Goal: Task Accomplishment & Management: Complete application form

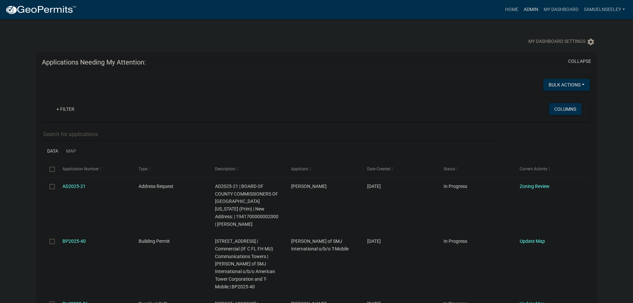
click at [535, 10] on link "Admin" at bounding box center [531, 9] width 20 height 13
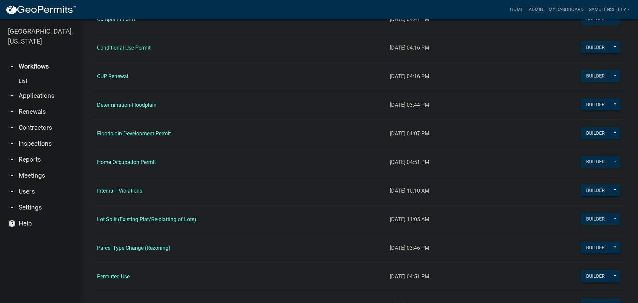
scroll to position [432, 0]
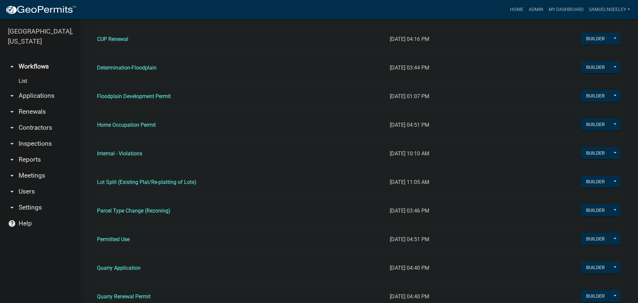
click at [131, 153] on link "Internal - Violations" at bounding box center [119, 153] width 45 height 6
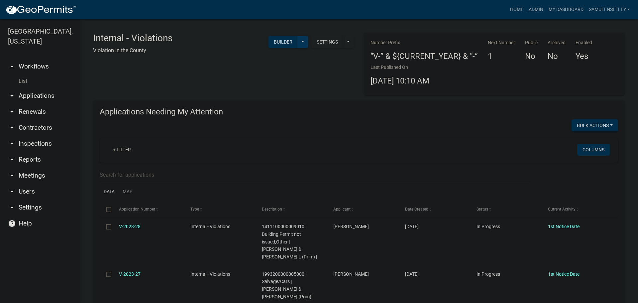
click at [302, 41] on button at bounding box center [302, 42] width 11 height 12
click at [283, 154] on button "Start Application" at bounding box center [280, 155] width 55 height 16
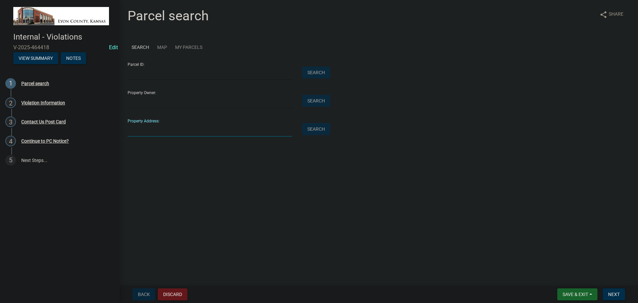
click at [154, 129] on input "Property Address:" at bounding box center [210, 130] width 164 height 14
type input "893 Road M"
click at [316, 133] on button "Search" at bounding box center [316, 129] width 28 height 12
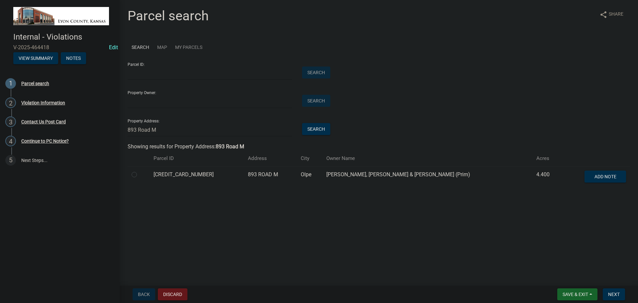
click at [137, 174] on div at bounding box center [139, 174] width 14 height 8
click at [615, 294] on span "Next" at bounding box center [614, 293] width 12 height 5
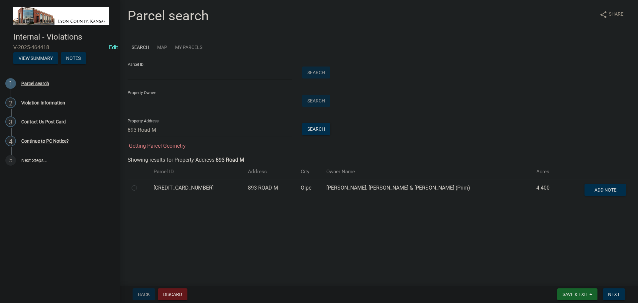
click at [140, 184] on label at bounding box center [140, 184] width 0 height 0
click at [140, 188] on input "radio" at bounding box center [142, 186] width 4 height 4
radio input "true"
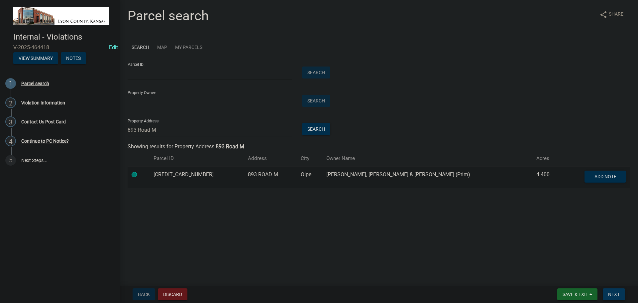
click at [613, 293] on span "Next" at bounding box center [614, 293] width 12 height 5
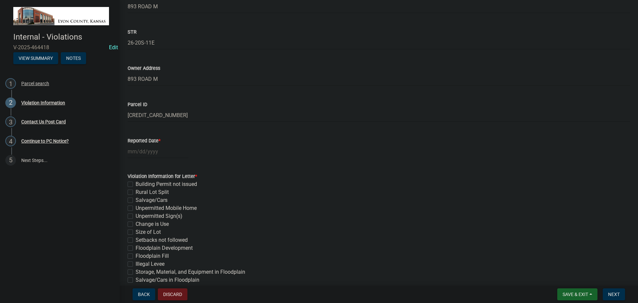
scroll to position [133, 0]
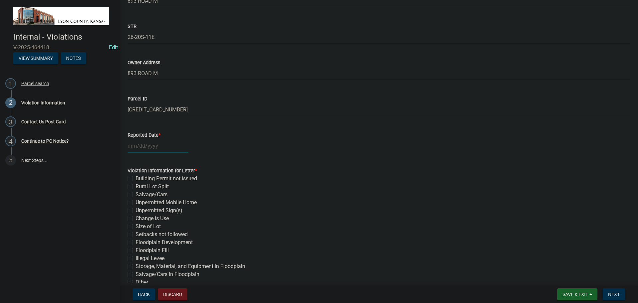
click at [148, 147] on div at bounding box center [158, 146] width 61 height 14
select select "8"
select select "2025"
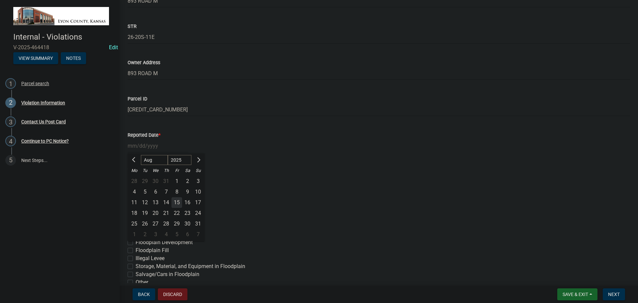
click at [176, 201] on div "15" at bounding box center [176, 202] width 11 height 11
type input "[DATE]"
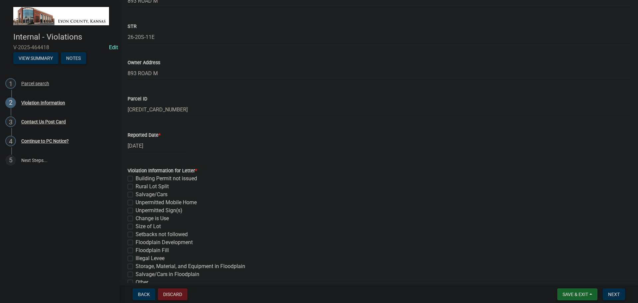
click at [136, 188] on label "Rural Lot Split" at bounding box center [152, 186] width 33 height 8
click at [136, 187] on input "Rural Lot Split" at bounding box center [138, 184] width 4 height 4
checkbox input "true"
checkbox input "false"
checkbox input "true"
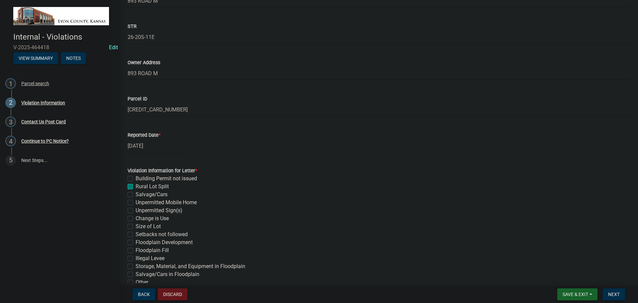
checkbox input "false"
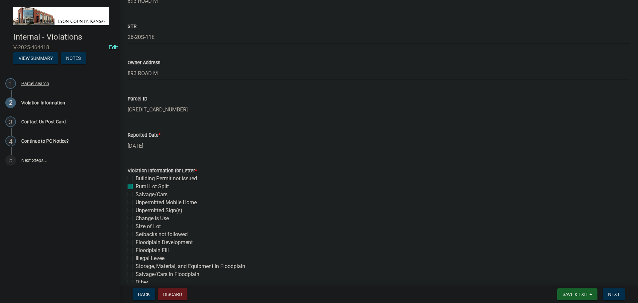
checkbox input "false"
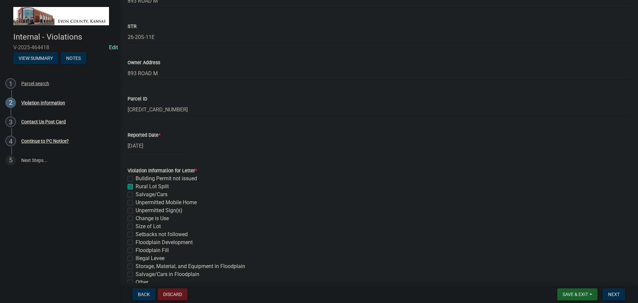
checkbox input "false"
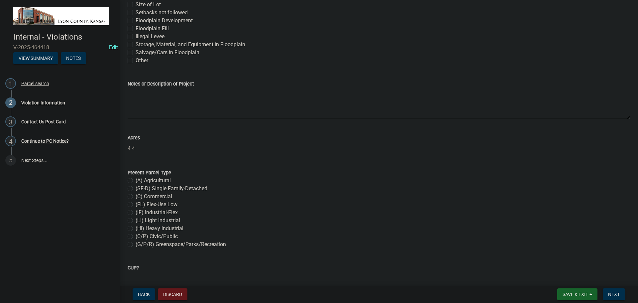
scroll to position [365, 0]
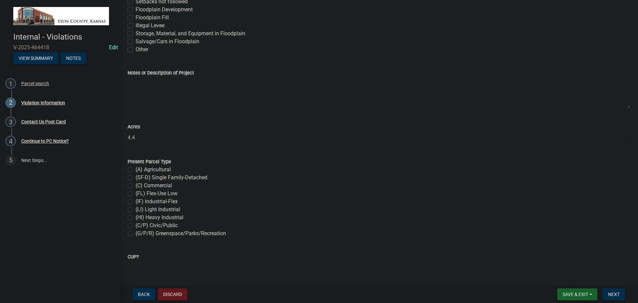
click at [136, 169] on label "(A) Agricultural" at bounding box center [153, 169] width 35 height 8
click at [136, 169] on input "(A) Agricultural" at bounding box center [138, 167] width 4 height 4
radio input "true"
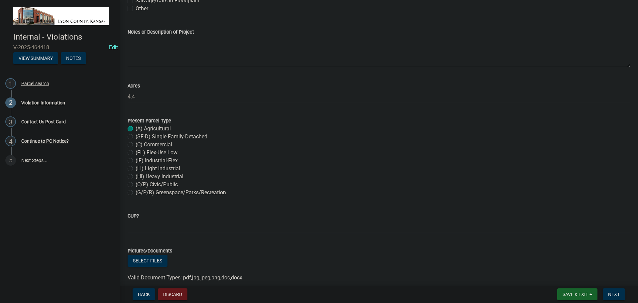
scroll to position [432, 0]
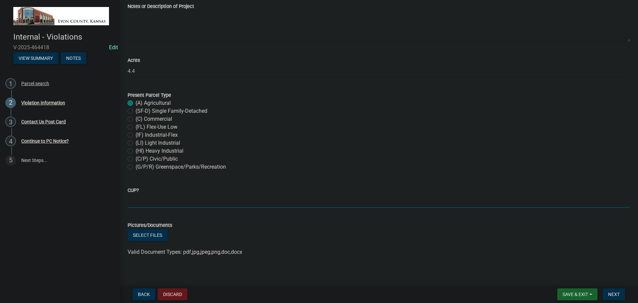
click at [167, 201] on input "CUP?" at bounding box center [379, 201] width 502 height 14
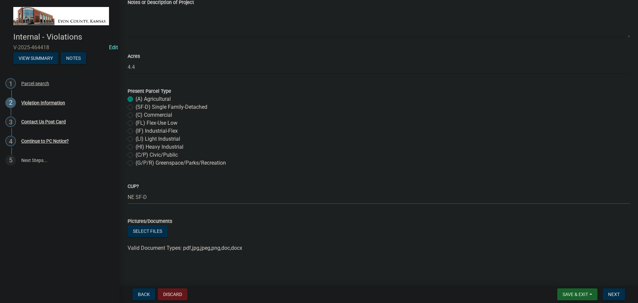
scroll to position [437, 0]
type input "NE SF-D"
click at [151, 230] on button "Select files" at bounding box center [148, 230] width 40 height 12
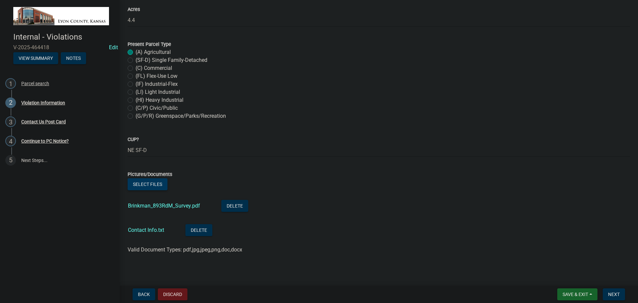
scroll to position [485, 0]
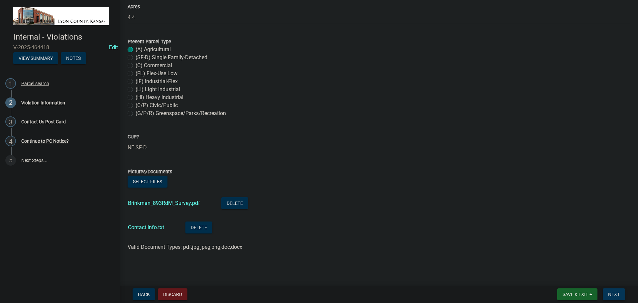
click at [614, 295] on span "Next" at bounding box center [614, 293] width 12 height 5
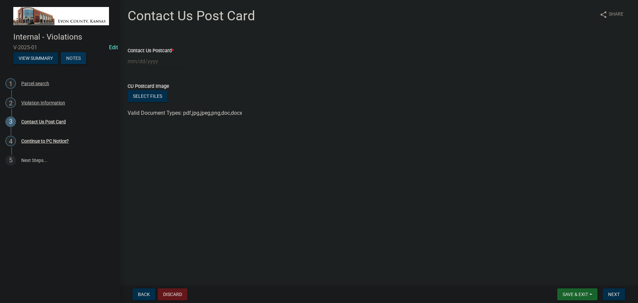
click at [75, 59] on button "Notes" at bounding box center [73, 58] width 25 height 12
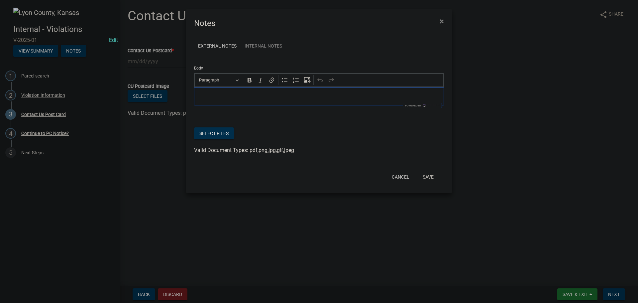
click at [216, 98] on p "Editor editing area: main. Press Alt+0 for help." at bounding box center [319, 96] width 243 height 8
click at [426, 177] on button "Save" at bounding box center [428, 177] width 22 height 12
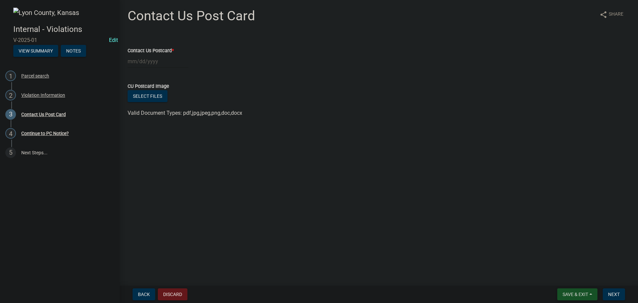
click at [573, 293] on span "Save & Exit" at bounding box center [575, 293] width 26 height 5
click at [568, 277] on button "Save & Exit" at bounding box center [570, 277] width 53 height 16
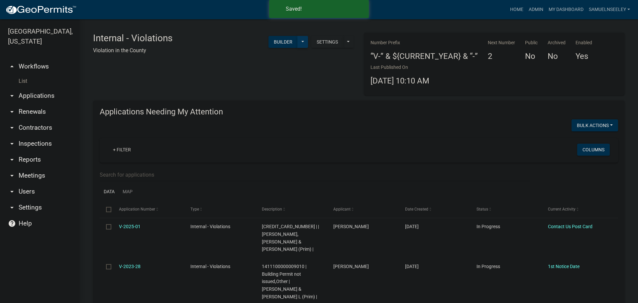
click at [301, 40] on button at bounding box center [302, 42] width 11 height 12
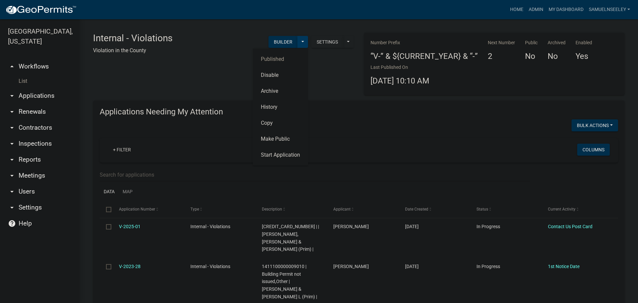
click at [300, 39] on button at bounding box center [302, 42] width 11 height 12
click at [287, 41] on button "Builder" at bounding box center [282, 42] width 29 height 12
select select
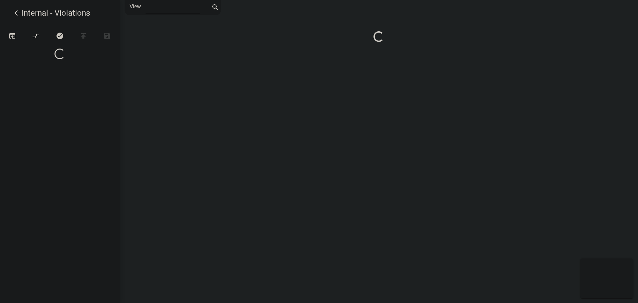
select select
select select "1"
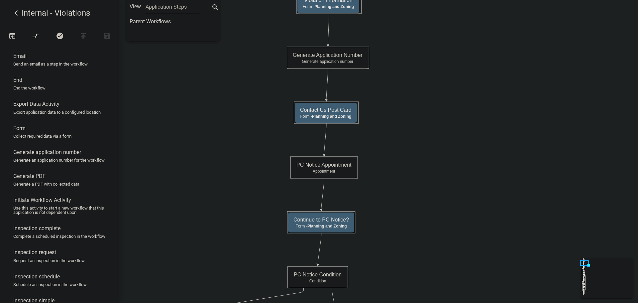
scroll to position [133, 0]
drag, startPoint x: 55, startPoint y: 140, endPoint x: 409, endPoint y: 97, distance: 356.7
click at [409, 97] on div "arrow_back Internal - Violations open_in_browser compare_arrows check_circle pu…" at bounding box center [319, 151] width 638 height 303
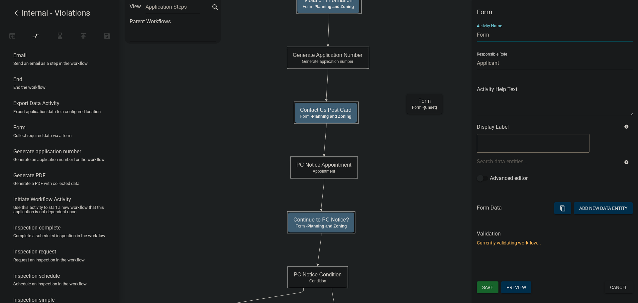
drag, startPoint x: 494, startPoint y: 33, endPoint x: 461, endPoint y: 32, distance: 33.2
click at [461, 32] on main "Start Start - Planning and Zoning Violation Information Form - Planning and Zon…" at bounding box center [379, 151] width 518 height 303
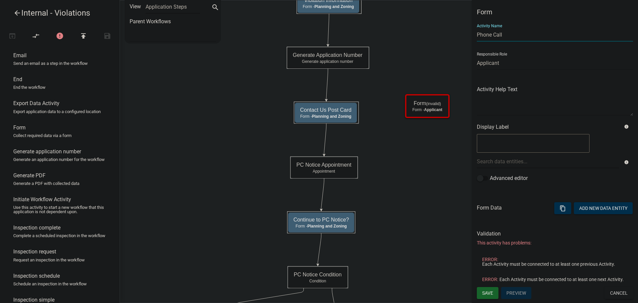
type input "Phone Call"
click at [514, 63] on select "Applicant GIS Technician Planning and Zoning Admin Environmental Health Floodpl…" at bounding box center [555, 63] width 156 height 14
click at [511, 64] on select "Applicant GIS Technician Planning and Zoning Admin Environmental Health Floodpl…" at bounding box center [555, 63] width 156 height 14
select select "C6CEE91C-F655-42E9-B513-56039F04F0EC"
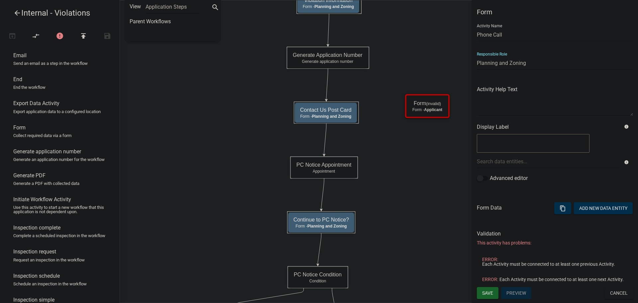
click at [477, 56] on select "Applicant GIS Technician Planning and Zoning Admin Environmental Health Floodpl…" at bounding box center [555, 63] width 156 height 14
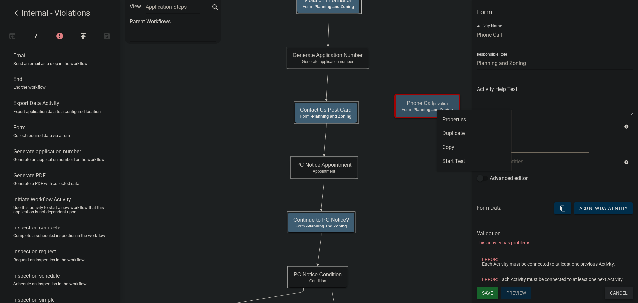
click at [613, 292] on button "Cancel" at bounding box center [619, 293] width 28 height 12
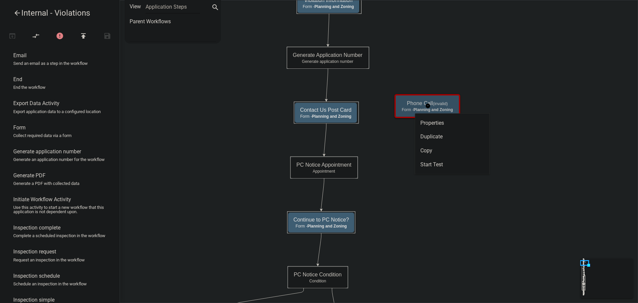
click at [409, 110] on p "Form - Planning and Zoning" at bounding box center [427, 109] width 51 height 5
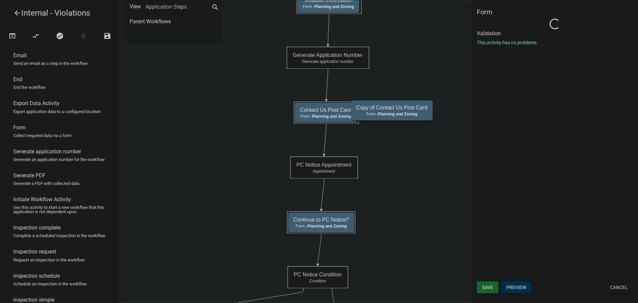
select select "C6CEE91C-F655-42E9-B513-56039F04F0EC"
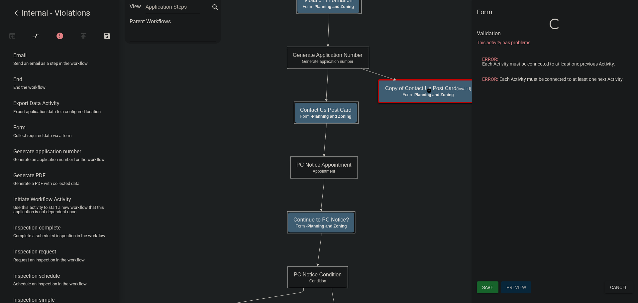
select select "C6CEE91C-F655-42E9-B513-56039F04F0EC"
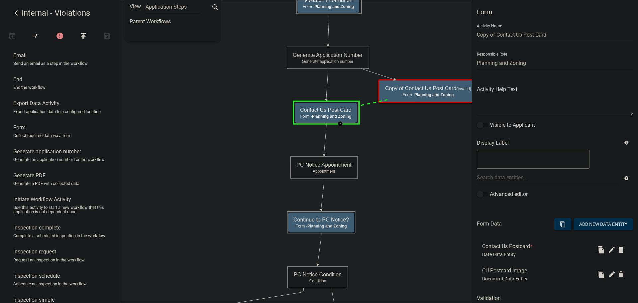
select select "C6CEE91C-F655-42E9-B513-56039F04F0EC"
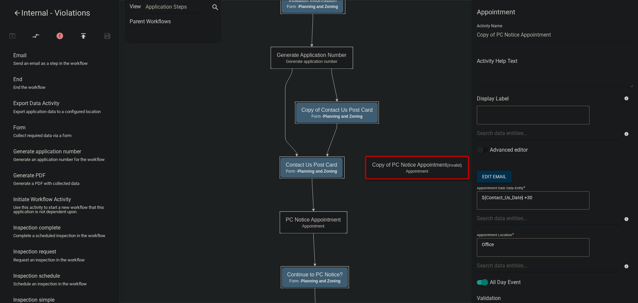
click at [333, 138] on icon at bounding box center [332, 138] width 10 height 31
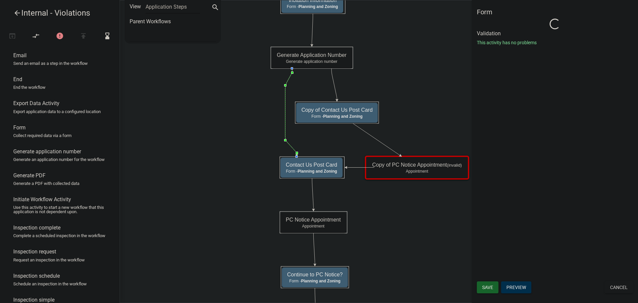
click at [285, 129] on icon at bounding box center [291, 111] width 12 height 86
select select "C6CEE91C-F655-42E9-B513-56039F04F0EC"
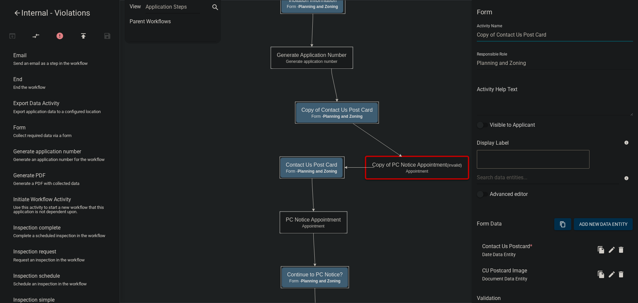
click at [515, 35] on input "Copy of Contact Us Post Card" at bounding box center [555, 35] width 156 height 14
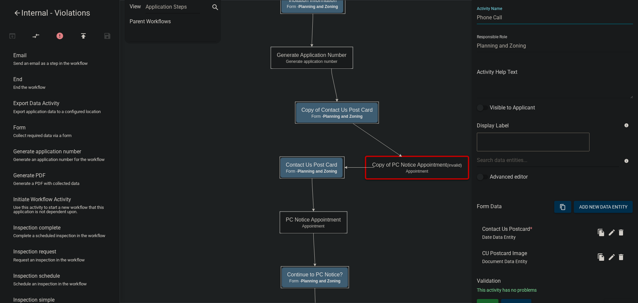
scroll to position [27, 0]
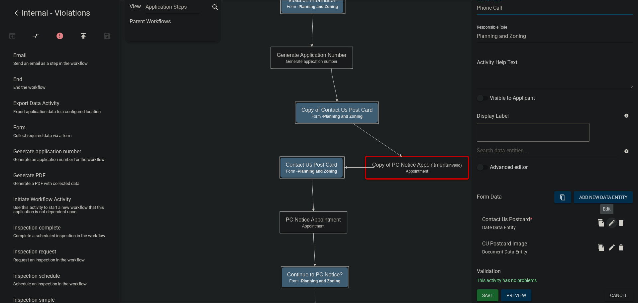
click at [608, 223] on icon "edit" at bounding box center [612, 223] width 8 height 8
type input "Phone Call"
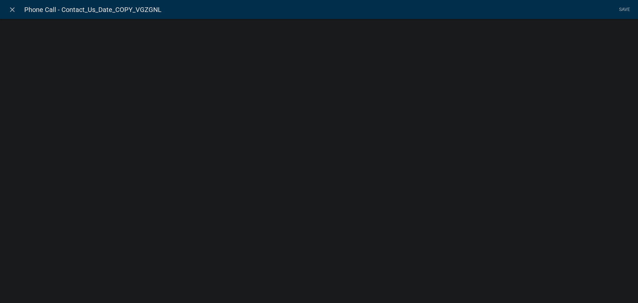
select select "date"
select select
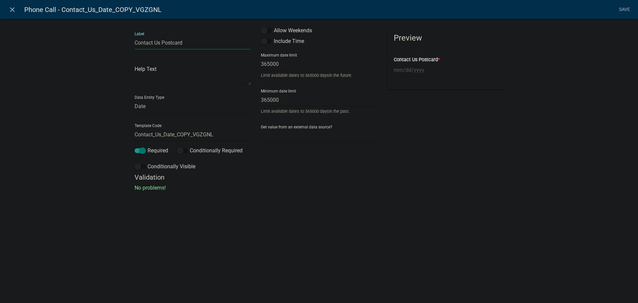
drag, startPoint x: 185, startPoint y: 42, endPoint x: 125, endPoint y: 38, distance: 60.3
click at [125, 38] on div "Label Contact Us Postcard Help Text Data Entity Type Free Form Text Document Di…" at bounding box center [319, 107] width 638 height 198
type input "Phone Call"
drag, startPoint x: 214, startPoint y: 133, endPoint x: 132, endPoint y: 139, distance: 81.9
click at [132, 139] on div "Label Phone Call Help Text Data Entity Type Free Form Text Document Display Ent…" at bounding box center [193, 100] width 126 height 147
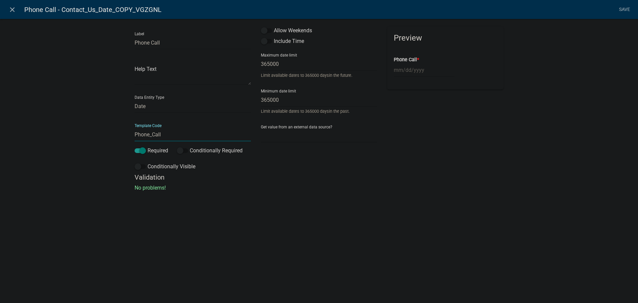
type input "Phone_Call"
click at [167, 45] on input "Phone Call" at bounding box center [193, 43] width 116 height 14
type input "Phone Call Made"
click at [620, 10] on link "Save" at bounding box center [624, 9] width 17 height 13
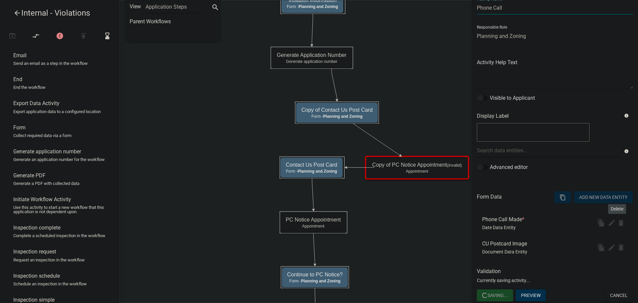
scroll to position [0, 0]
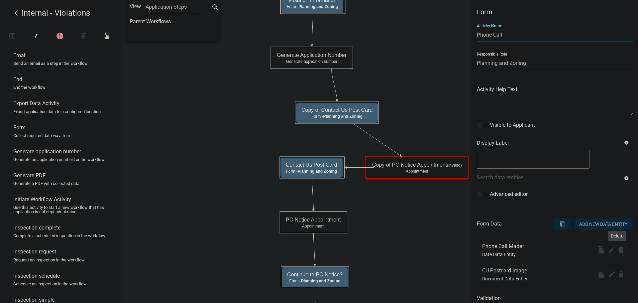
select select "C6CEE91C-F655-42E9-B513-56039F04F0EC"
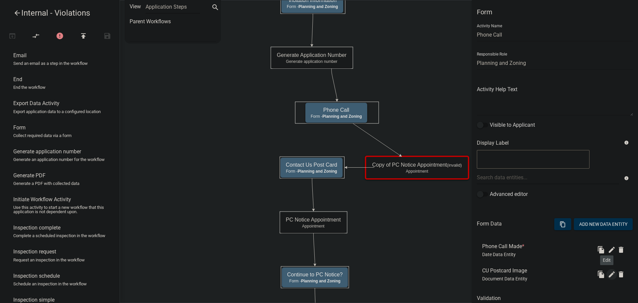
click at [608, 273] on icon "edit" at bounding box center [612, 274] width 8 height 8
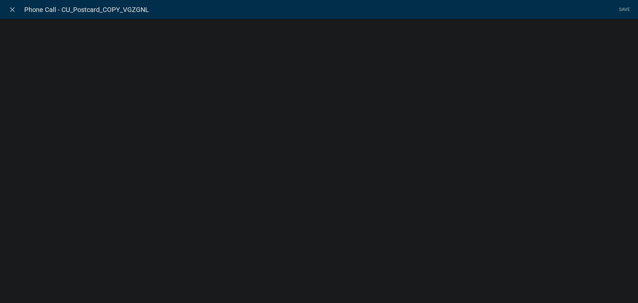
select select "document"
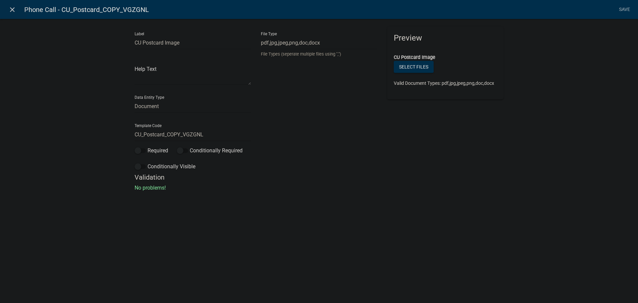
click at [12, 9] on icon "close" at bounding box center [12, 10] width 8 height 8
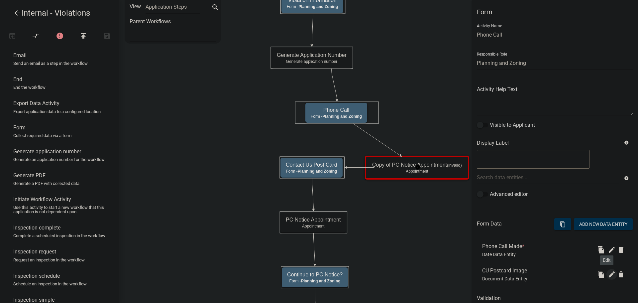
click at [608, 273] on icon "edit" at bounding box center [612, 274] width 8 height 8
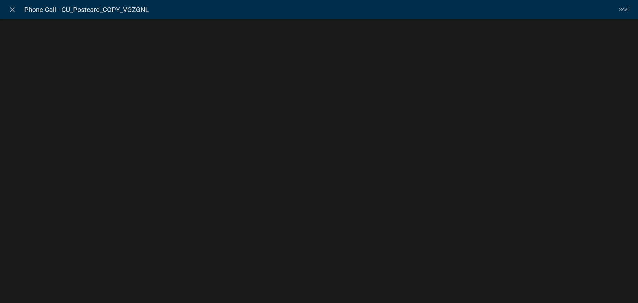
select select "document"
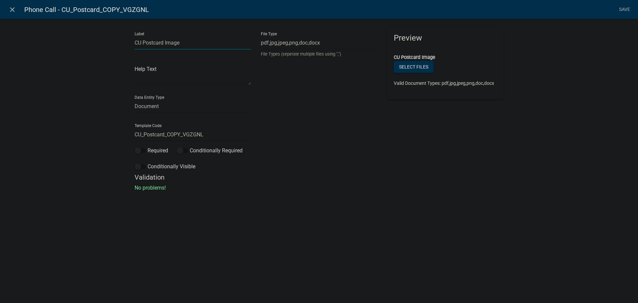
click at [158, 38] on input "CU Postcard Image" at bounding box center [193, 43] width 116 height 14
type input "Phone Number Unavailable"
click at [151, 105] on select "Free Form Text Document Display Entity Value Fee Numeric Data Date Map Sketch D…" at bounding box center [193, 106] width 116 height 14
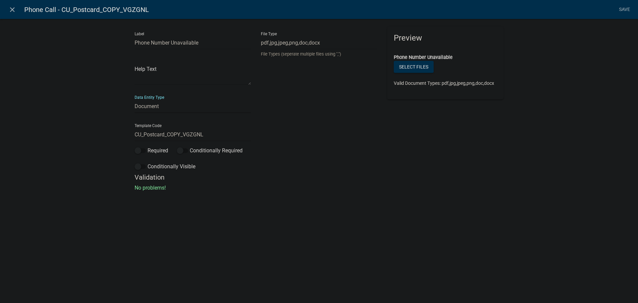
select select "free-form-text"
click at [135, 99] on select "Free Form Text Document Display Entity Value Fee Numeric Data Date Map Sketch D…" at bounding box center [193, 106] width 116 height 14
select select
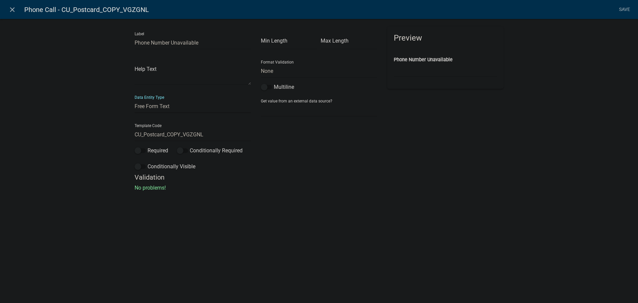
click at [169, 105] on select "Free Form Text Document Display Entity Value Fee Numeric Data Date Map Sketch D…" at bounding box center [193, 106] width 116 height 14
select select "list-data"
click at [135, 99] on select "Free Form Text Document Display Entity Value Fee Numeric Data Date Map Sketch D…" at bounding box center [193, 106] width 116 height 14
select select "list-data"
select select
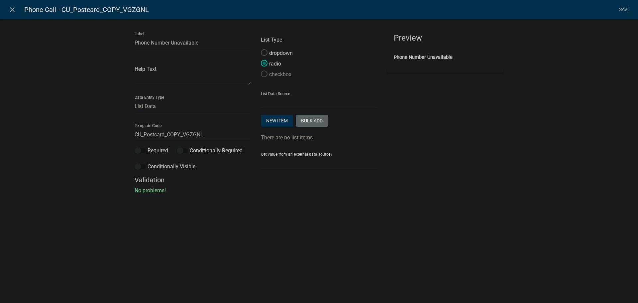
click at [262, 73] on span at bounding box center [264, 74] width 14 height 14
click at [261, 70] on input "checkbox" at bounding box center [261, 70] width 0 height 0
click at [279, 103] on select "State List Additional Inspections Needed? Address Notification Approval Recomme…" at bounding box center [319, 103] width 116 height 14
click at [280, 103] on select "State List Additional Inspections Needed? Address Notification Approval Recomme…" at bounding box center [319, 103] width 116 height 14
click at [278, 121] on button "New item" at bounding box center [277, 121] width 32 height 12
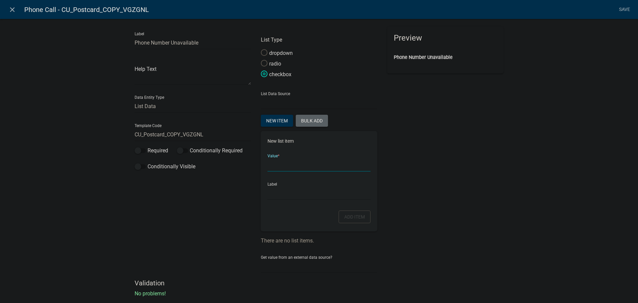
click at [286, 168] on input "List Data Source" at bounding box center [318, 165] width 103 height 14
type input "Phone Number Unavailable"
click at [352, 215] on button "Add item" at bounding box center [355, 216] width 32 height 13
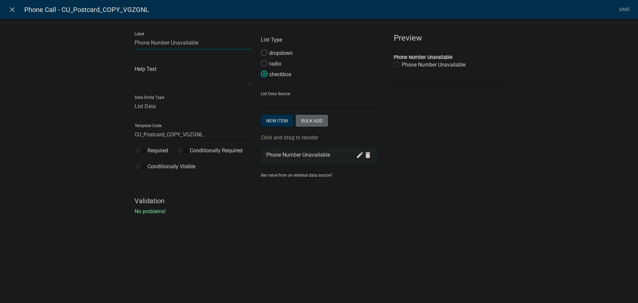
click at [200, 43] on input "Phone Number Unavailable" at bounding box center [193, 43] width 116 height 14
type input "Phone Number"
drag, startPoint x: 205, startPoint y: 135, endPoint x: 117, endPoint y: 137, distance: 88.7
click at [117, 137] on div "Label Phone Number Help Text Data Entity Type Free Form Text Document Display E…" at bounding box center [319, 118] width 638 height 221
type input "Phone_Number_Unavailable"
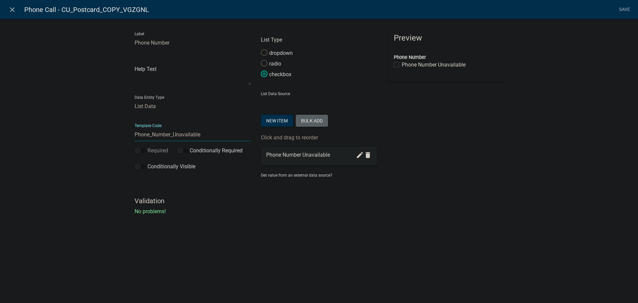
click at [142, 150] on span at bounding box center [140, 150] width 11 height 5
click at [147, 147] on input "Required" at bounding box center [147, 147] width 0 height 0
click at [622, 11] on link "Save" at bounding box center [624, 9] width 17 height 13
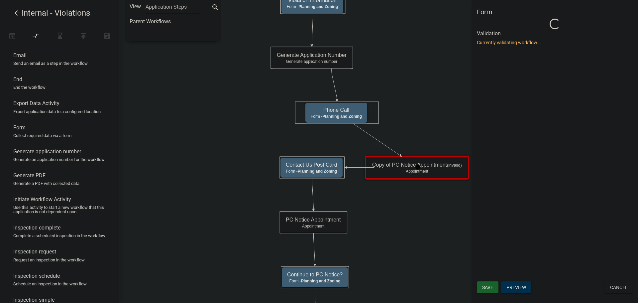
select select "C6CEE91C-F655-42E9-B513-56039F04F0EC"
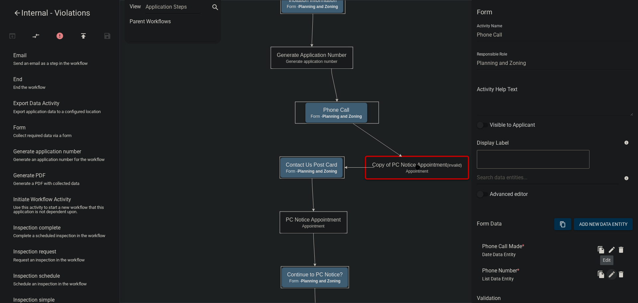
click at [608, 273] on icon "edit" at bounding box center [612, 274] width 8 height 8
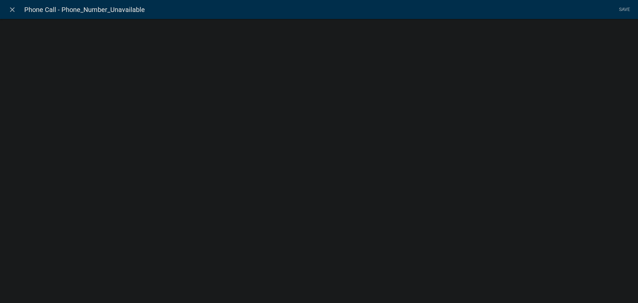
select select "list-data"
select select
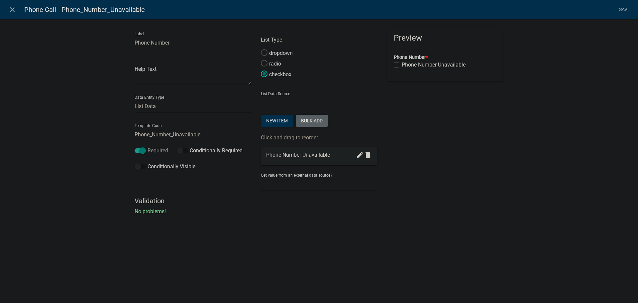
click at [141, 151] on span at bounding box center [140, 150] width 11 height 5
click at [147, 147] on input "Required" at bounding box center [147, 147] width 0 height 0
click at [623, 9] on link "Save" at bounding box center [624, 9] width 17 height 13
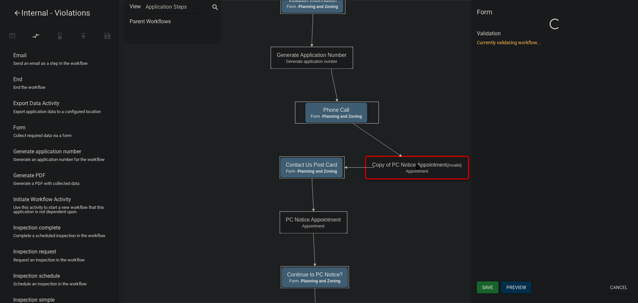
select select "C6CEE91C-F655-42E9-B513-56039F04F0EC"
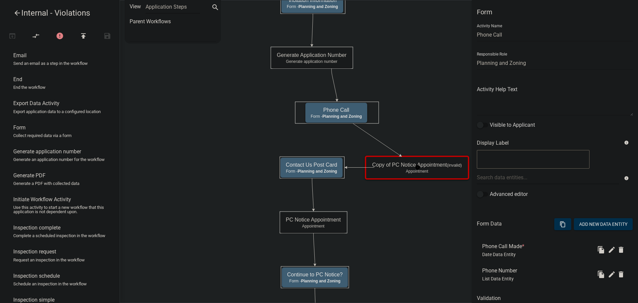
scroll to position [27, 0]
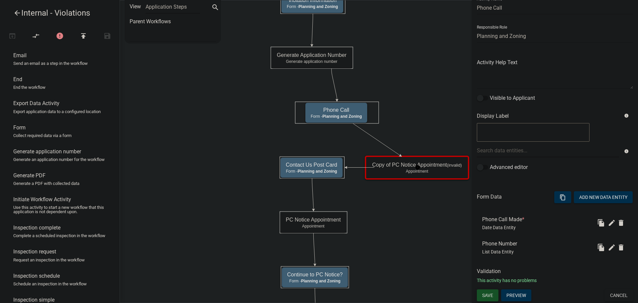
click at [486, 297] on span "Save" at bounding box center [487, 294] width 11 height 5
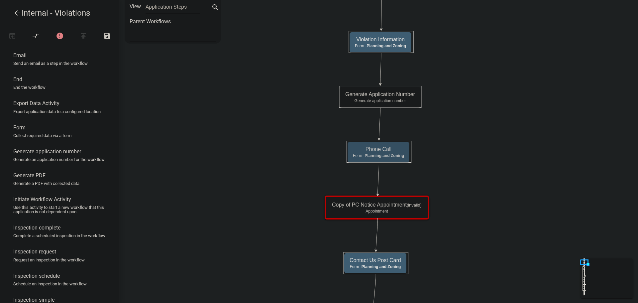
scroll to position [0, 0]
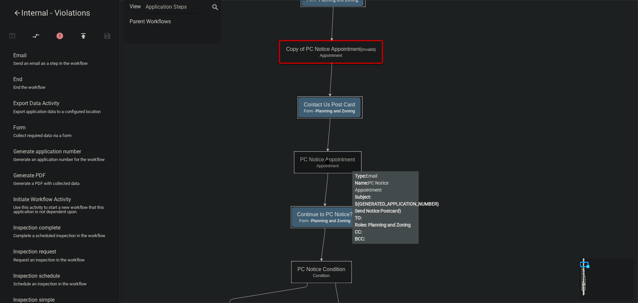
click at [352, 166] on p "Appointment" at bounding box center [327, 165] width 55 height 5
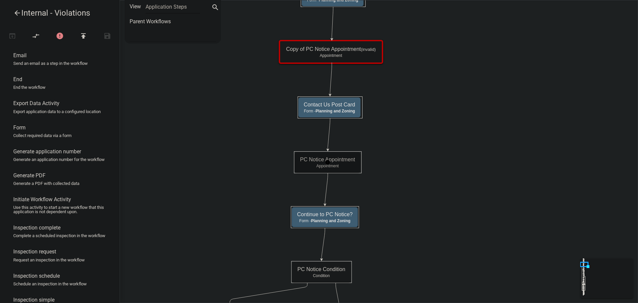
click at [352, 166] on p "Appointment" at bounding box center [327, 165] width 55 height 5
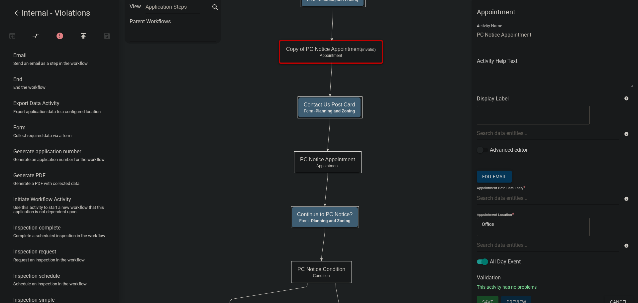
click at [499, 176] on button "Edit Email" at bounding box center [494, 176] width 35 height 12
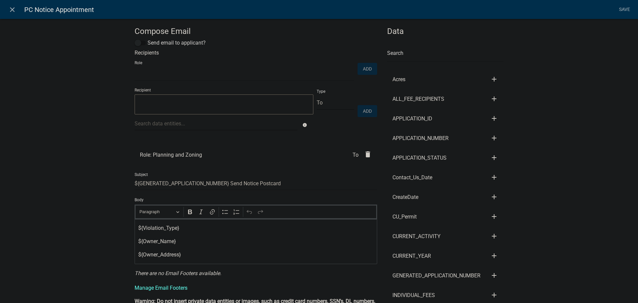
select select
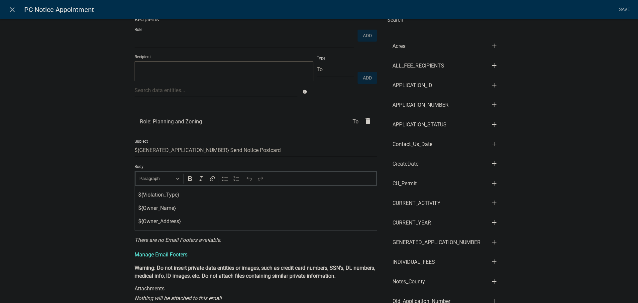
scroll to position [66, 0]
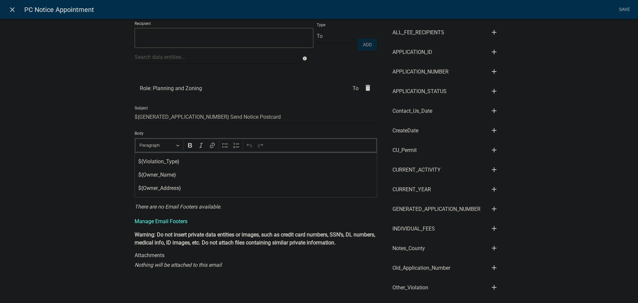
click at [11, 11] on icon "close" at bounding box center [12, 10] width 8 height 8
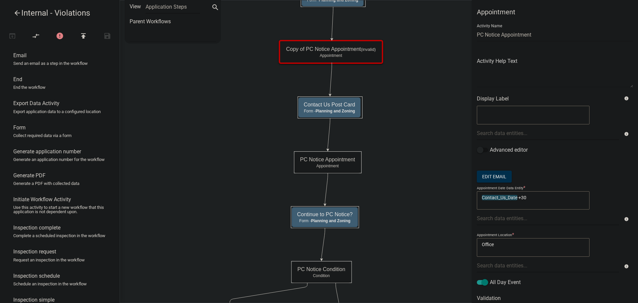
drag, startPoint x: 417, startPoint y: 96, endPoint x: 402, endPoint y: 174, distance: 79.9
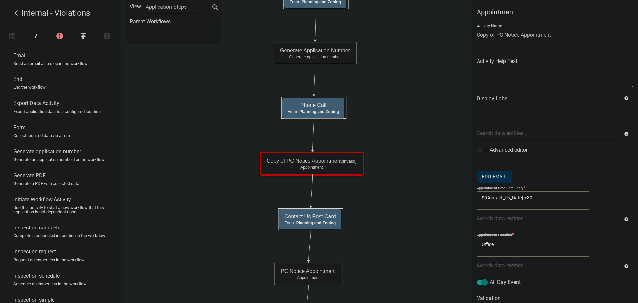
drag, startPoint x: 523, startPoint y: 197, endPoint x: 467, endPoint y: 200, distance: 55.9
click at [467, 200] on main "Start Start - Planning and Zoning Violation Information Form - Planning and Zon…" at bounding box center [379, 151] width 518 height 303
click at [489, 217] on div at bounding box center [548, 218] width 152 height 14
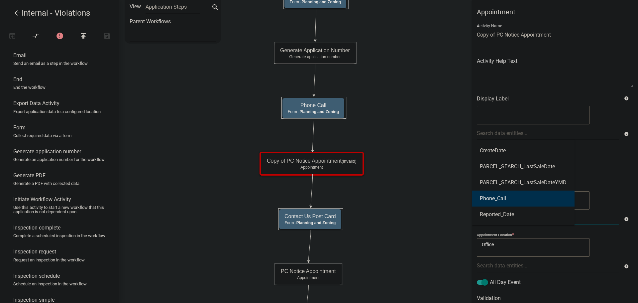
click at [509, 198] on button "Phone_Call" at bounding box center [523, 198] width 103 height 16
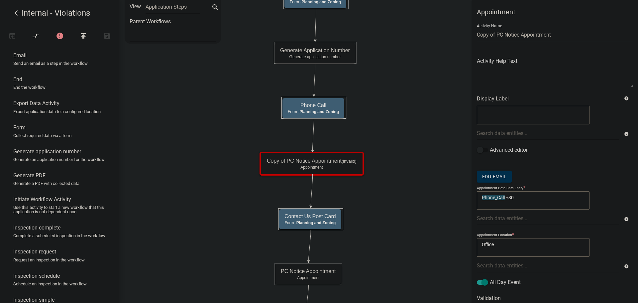
click at [515, 197] on textarea "Phone_Call +30" at bounding box center [533, 200] width 113 height 19
type textarea "Phone_Call +7"
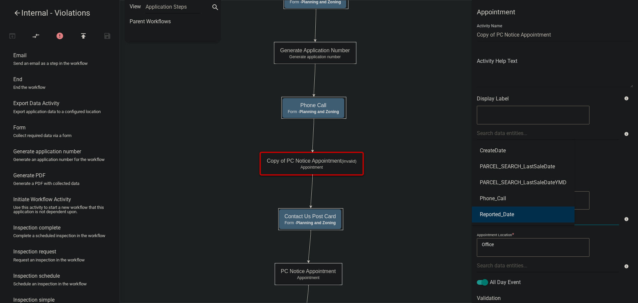
click at [533, 215] on div "CreateDate PARCEL_SEARCH_LastSaleDate PARCEL_SEARCH_LastSaleDateYMD Phone_Call …" at bounding box center [548, 218] width 152 height 14
click at [601, 177] on form "Activity Name Copy of PC Notice Appointment Activity Help Text Display Label in…" at bounding box center [555, 154] width 156 height 270
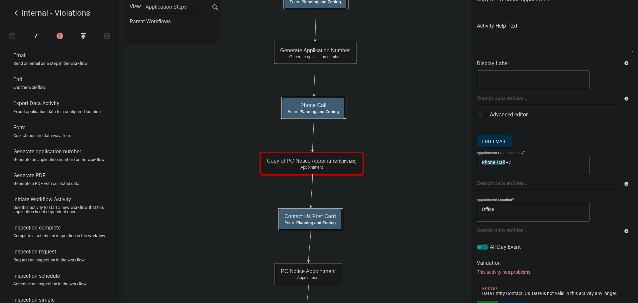
scroll to position [47, 0]
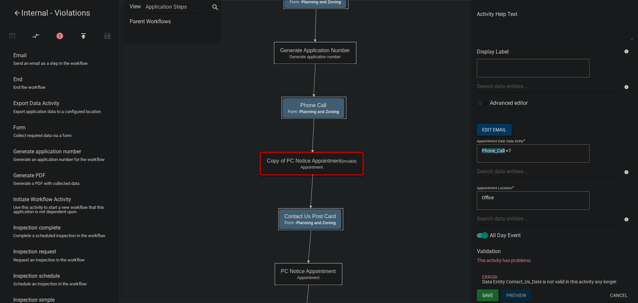
click at [500, 131] on button "Edit Email" at bounding box center [494, 130] width 35 height 12
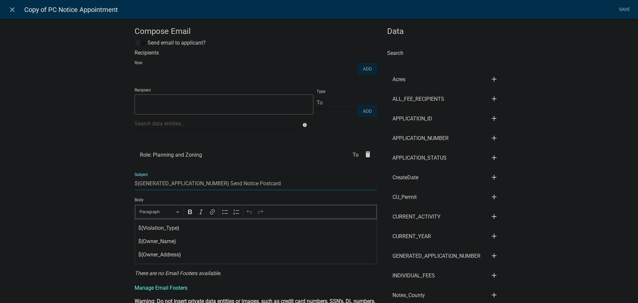
click at [281, 183] on input "${GENERATED_APPLICATION_NUMBER} Send Notice Postcard" at bounding box center [256, 183] width 243 height 14
drag, startPoint x: 257, startPoint y: 182, endPoint x: 243, endPoint y: 184, distance: 14.4
click at [243, 184] on input "${GENERATED_APPLICATION_NUMBER} Send Notice Postcard" at bounding box center [256, 183] width 243 height 14
type input "${GENERATED_APPLICATION_NUMBER} Send "Contact Us" Postcard"
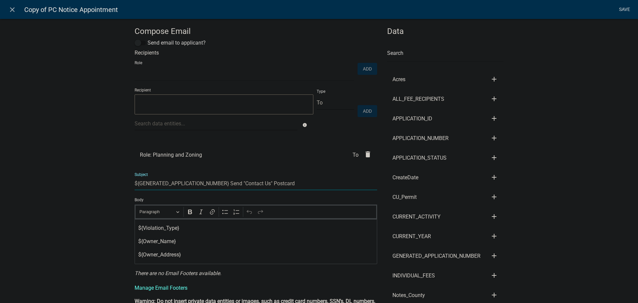
click at [624, 10] on link "Save" at bounding box center [624, 9] width 17 height 13
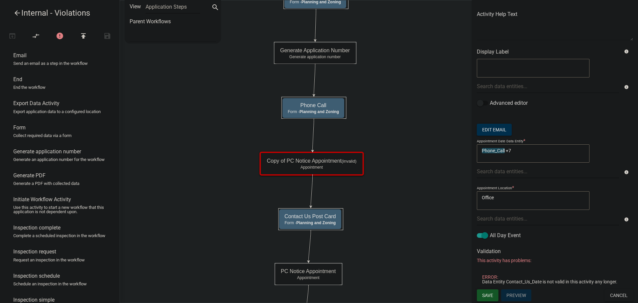
click at [493, 295] on span "Save" at bounding box center [487, 294] width 11 height 5
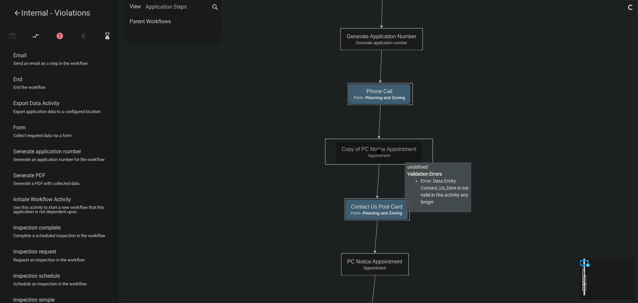
click at [405, 157] on p "Appointment" at bounding box center [379, 155] width 75 height 5
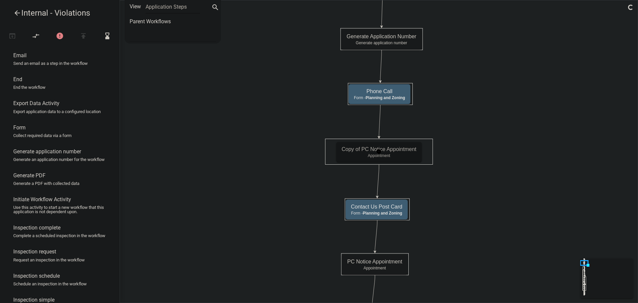
click at [405, 157] on p "Appointment" at bounding box center [379, 155] width 75 height 5
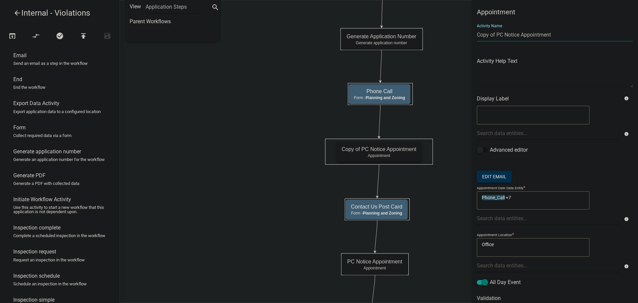
drag, startPoint x: 494, startPoint y: 33, endPoint x: 472, endPoint y: 32, distance: 22.3
click at [472, 32] on div "Appointment Activity Name Copy of PC Notice Appointment Activity Help Text Disp…" at bounding box center [555, 162] width 166 height 308
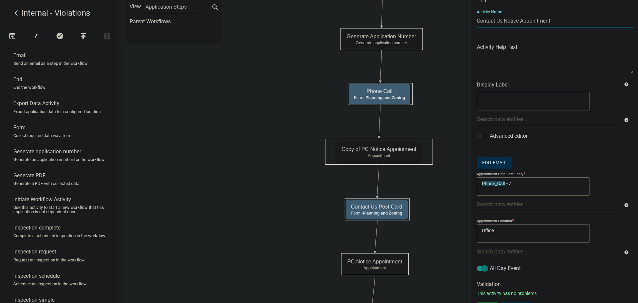
scroll to position [27, 0]
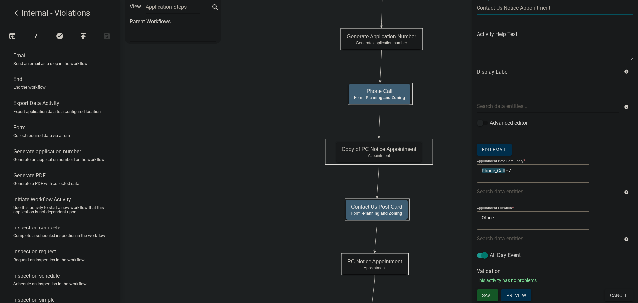
type input "Contact Us Notice Appointment"
click at [493, 294] on button "Save" at bounding box center [488, 295] width 22 height 12
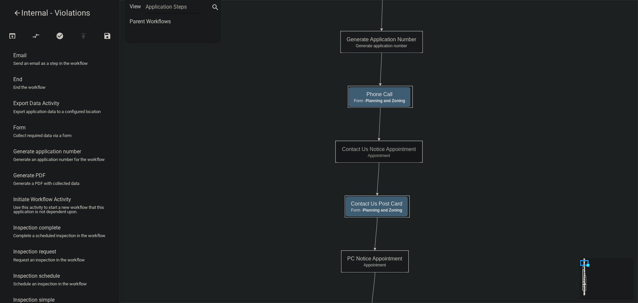
scroll to position [0, 0]
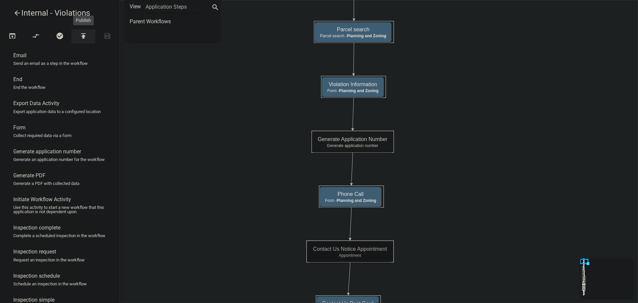
click at [84, 36] on icon "publish" at bounding box center [83, 36] width 8 height 9
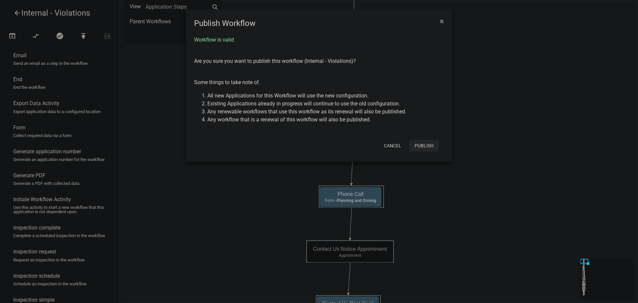
click at [420, 144] on button "Publish" at bounding box center [424, 146] width 30 height 12
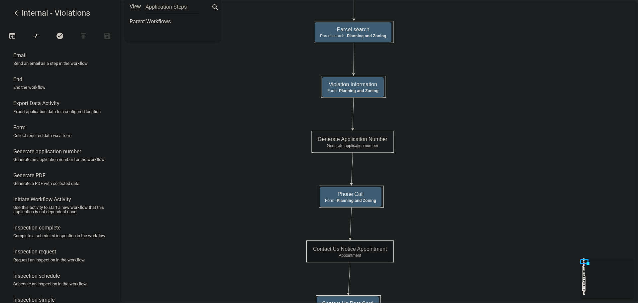
click at [16, 12] on icon "arrow_back" at bounding box center [17, 13] width 8 height 9
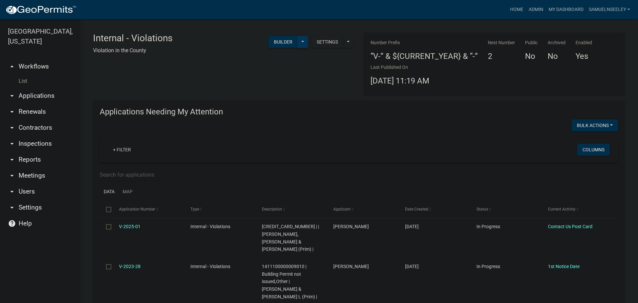
click at [301, 40] on button at bounding box center [302, 42] width 11 height 12
click at [285, 156] on button "Start Application" at bounding box center [280, 155] width 55 height 16
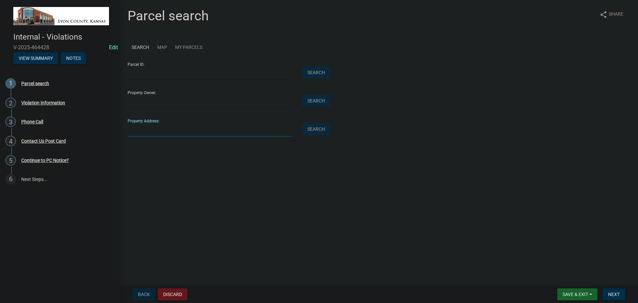
click at [172, 133] on input "Property Address:" at bounding box center [210, 130] width 164 height 14
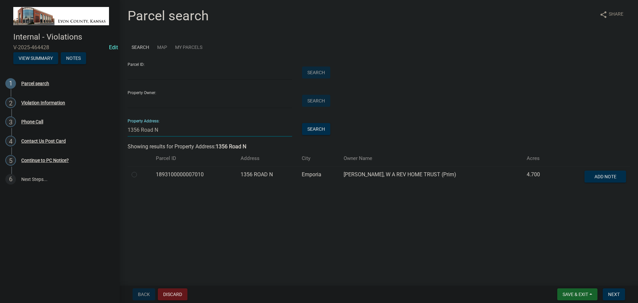
type input "1356 Road N"
click at [140, 170] on label at bounding box center [140, 170] width 0 height 0
click at [140, 174] on input "radio" at bounding box center [142, 172] width 4 height 4
radio input "true"
click at [613, 296] on span "Next" at bounding box center [614, 293] width 12 height 5
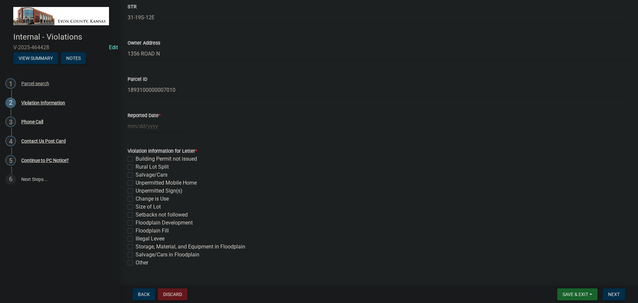
scroll to position [133, 0]
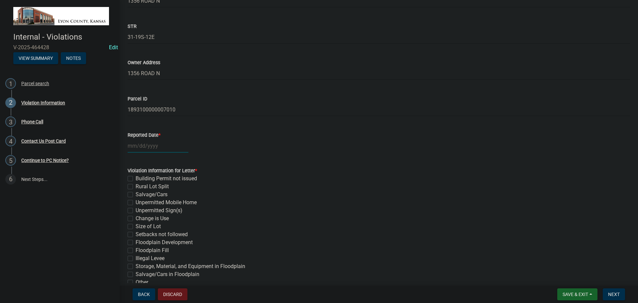
click at [146, 148] on div at bounding box center [158, 146] width 61 height 14
select select "8"
select select "2025"
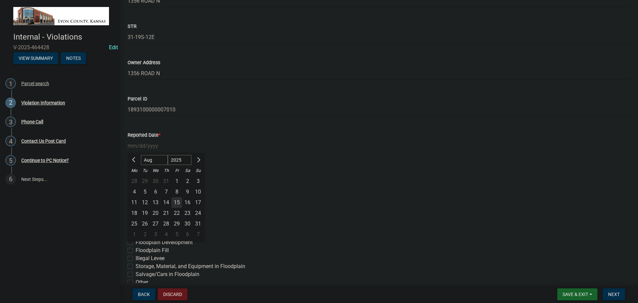
click at [176, 202] on div "15" at bounding box center [176, 202] width 11 height 11
type input "[DATE]"
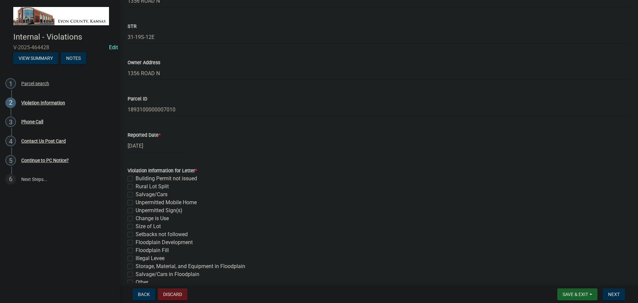
click at [136, 186] on label "Rural Lot Split" at bounding box center [152, 186] width 33 height 8
click at [136, 186] on input "Rural Lot Split" at bounding box center [138, 184] width 4 height 4
checkbox input "true"
checkbox input "false"
checkbox input "true"
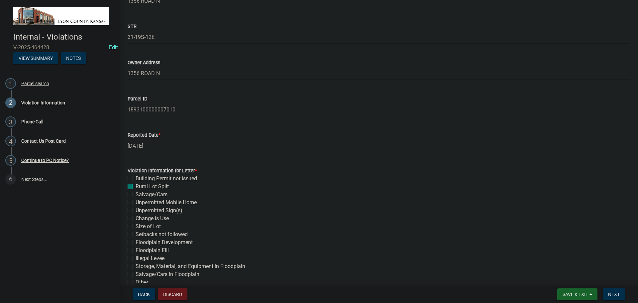
checkbox input "false"
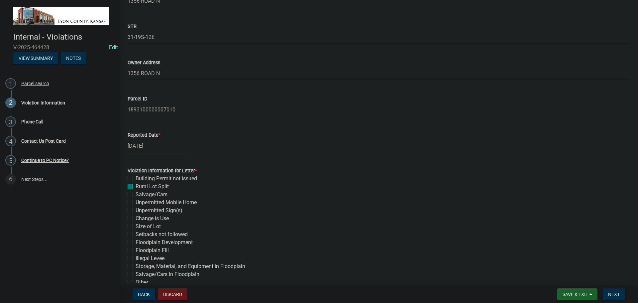
checkbox input "false"
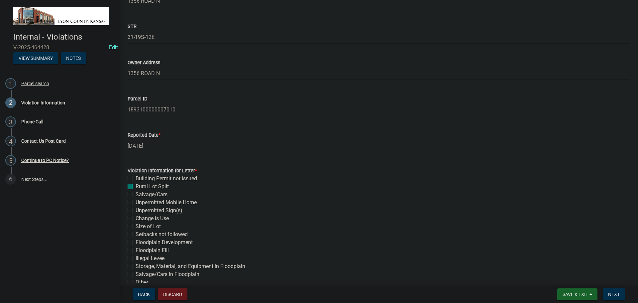
checkbox input "false"
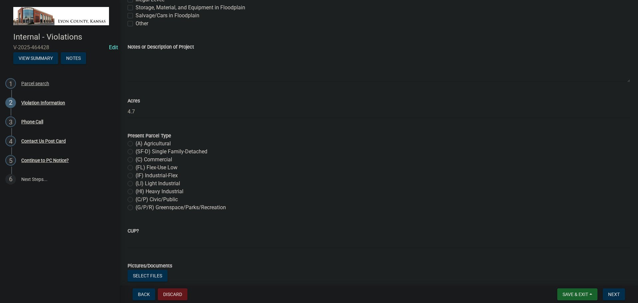
scroll to position [399, 0]
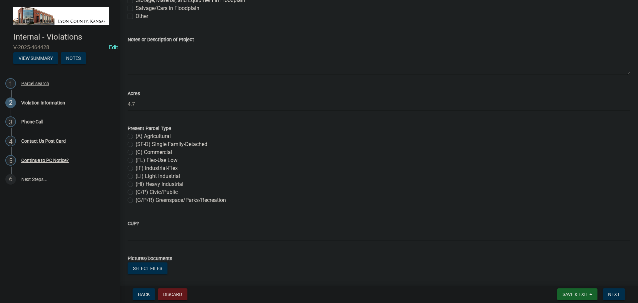
click at [136, 136] on label "(A) Agricultural" at bounding box center [153, 136] width 35 height 8
click at [136, 136] on input "(A) Agricultural" at bounding box center [138, 134] width 4 height 4
radio input "true"
click at [576, 291] on button "Save & Exit" at bounding box center [577, 294] width 40 height 12
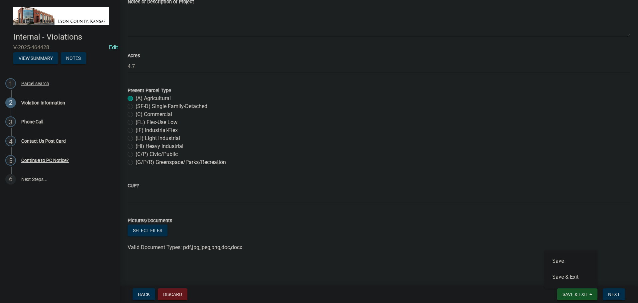
scroll to position [437, 0]
click at [154, 230] on button "Select files" at bounding box center [148, 230] width 40 height 12
click at [576, 294] on span "Save & Exit" at bounding box center [575, 293] width 26 height 5
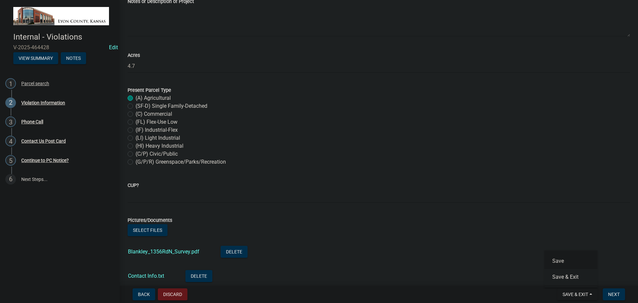
click at [567, 277] on button "Save & Exit" at bounding box center [570, 277] width 53 height 16
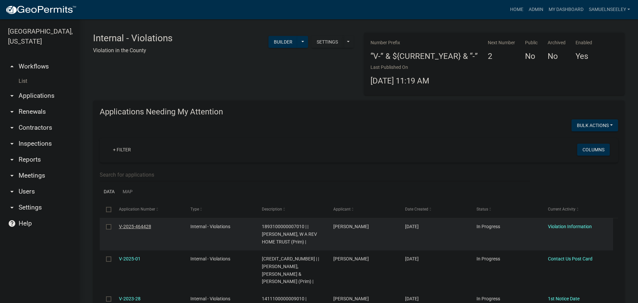
click at [135, 224] on link "V-2025-464428" at bounding box center [135, 226] width 32 height 5
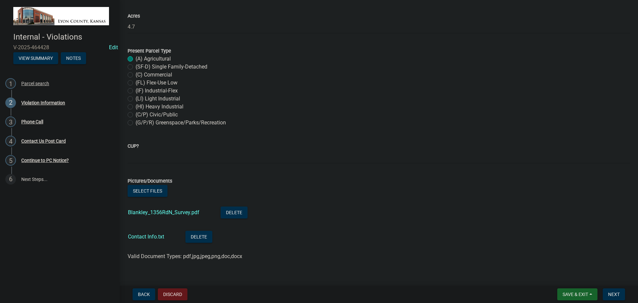
scroll to position [485, 0]
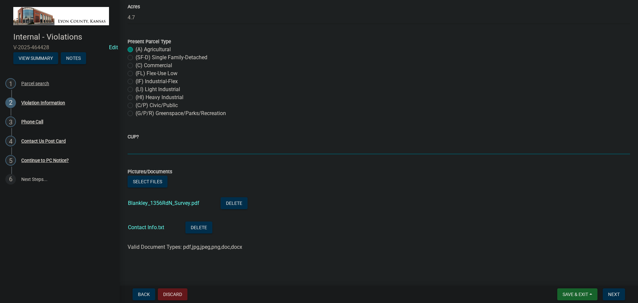
click at [158, 148] on input "CUP?" at bounding box center [379, 148] width 502 height 14
type input "NE SF-D"
click at [615, 294] on span "Next" at bounding box center [614, 293] width 12 height 5
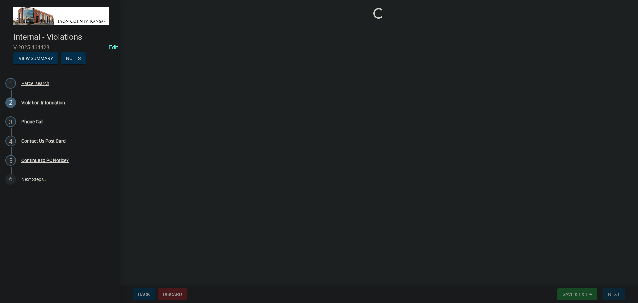
scroll to position [0, 0]
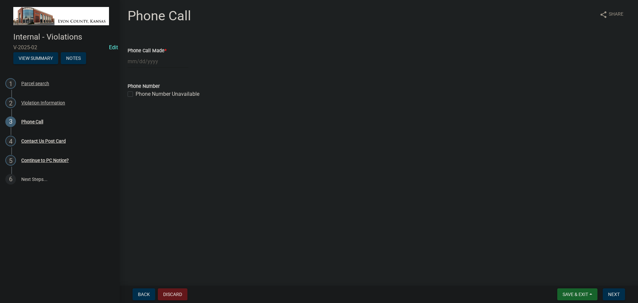
click at [136, 95] on label "Phone Number Unavailable" at bounding box center [168, 94] width 64 height 8
click at [136, 94] on input "Phone Number Unavailable" at bounding box center [138, 92] width 4 height 4
checkbox input "true"
click at [146, 60] on div at bounding box center [158, 61] width 61 height 14
select select "8"
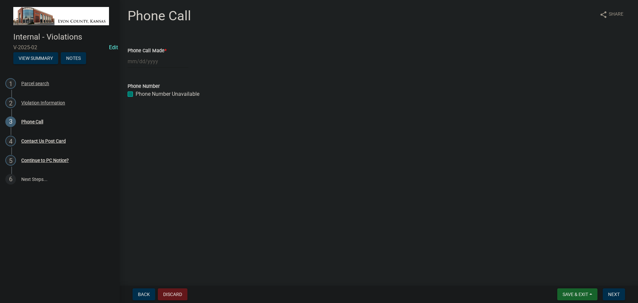
select select "2025"
click at [178, 118] on div "15" at bounding box center [176, 118] width 11 height 11
type input "[DATE]"
click at [617, 294] on span "Next" at bounding box center [614, 293] width 12 height 5
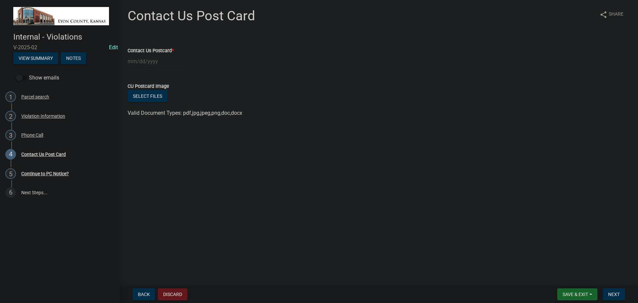
click at [144, 63] on div at bounding box center [158, 61] width 61 height 14
select select "8"
select select "2025"
click at [177, 118] on div "15" at bounding box center [176, 118] width 11 height 11
type input "[DATE]"
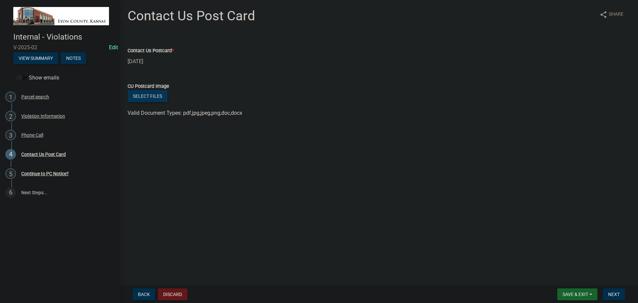
click at [150, 95] on button "Select files" at bounding box center [148, 96] width 40 height 12
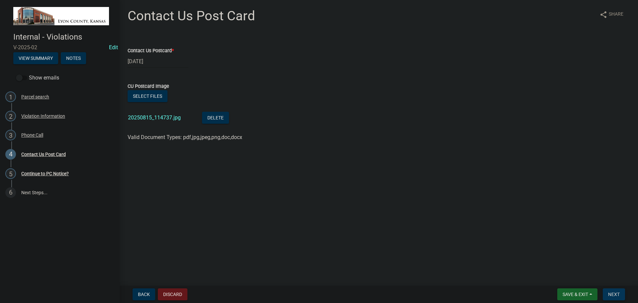
click at [613, 293] on span "Next" at bounding box center [614, 293] width 12 height 5
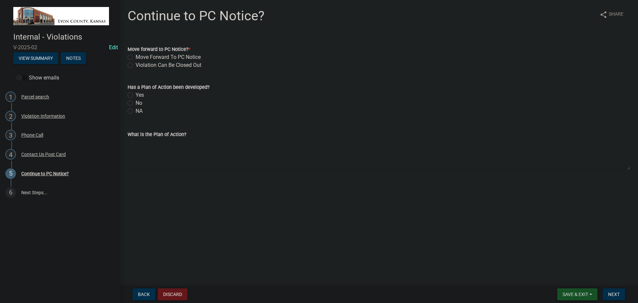
click at [574, 297] on span "Save & Exit" at bounding box center [575, 293] width 26 height 5
click at [564, 276] on button "Save & Exit" at bounding box center [570, 277] width 53 height 16
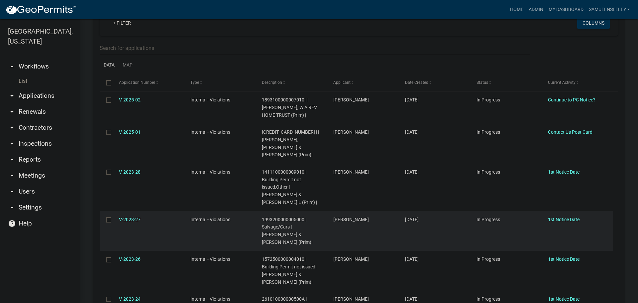
scroll to position [133, 0]
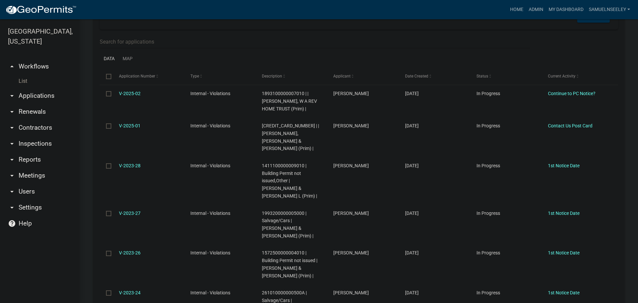
click at [27, 74] on link "List" at bounding box center [40, 80] width 80 height 13
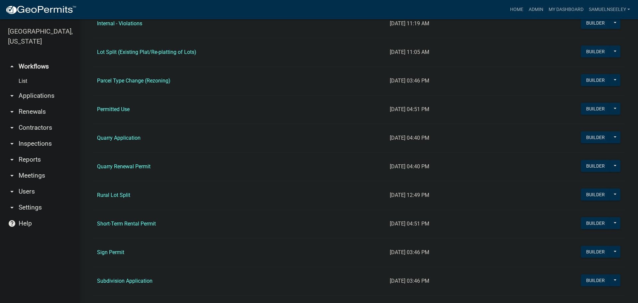
scroll to position [565, 0]
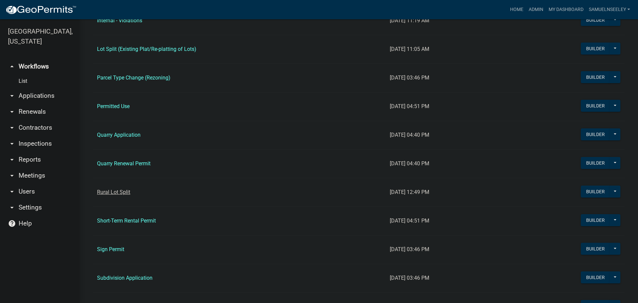
click at [114, 192] on link "Rural Lot Split" at bounding box center [113, 192] width 33 height 6
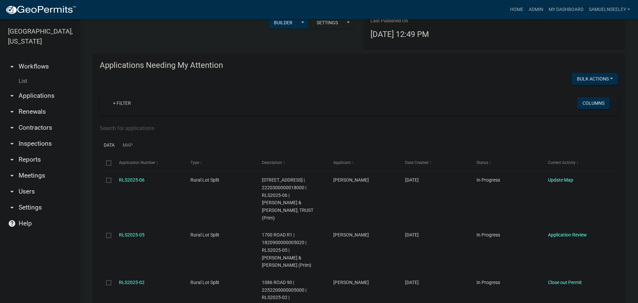
scroll to position [66, 0]
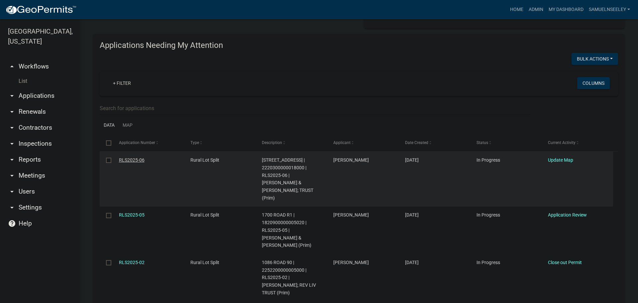
click at [132, 159] on link "RLS2025-06" at bounding box center [132, 159] width 26 height 5
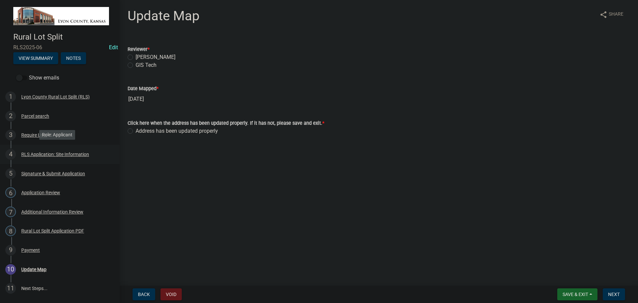
click at [37, 152] on div "RLS Application: Site Information" at bounding box center [55, 154] width 68 height 5
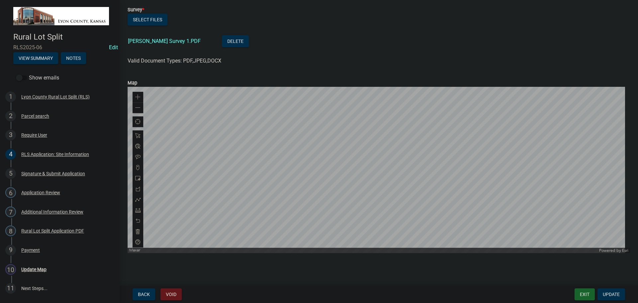
scroll to position [453, 0]
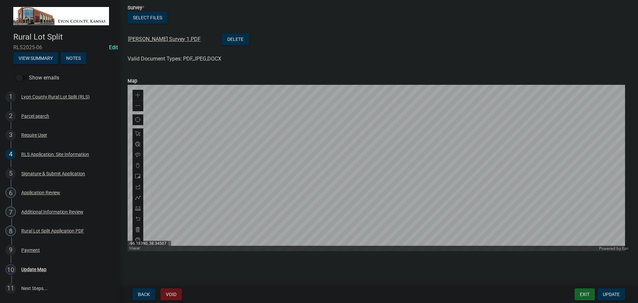
click at [151, 38] on link "[PERSON_NAME] Survey 1.PDF" at bounding box center [164, 39] width 73 height 6
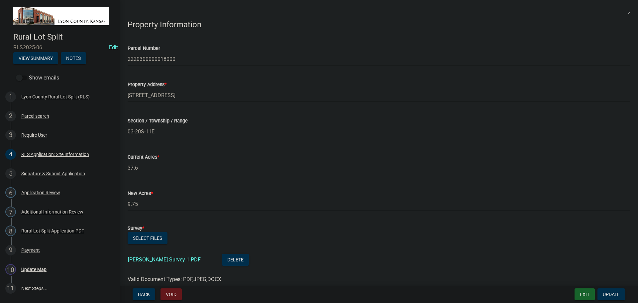
scroll to position [199, 0]
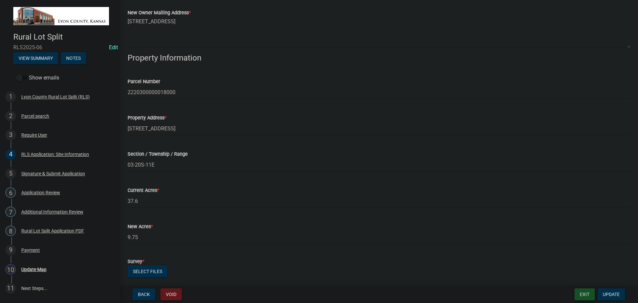
click at [584, 295] on button "Exit" at bounding box center [584, 294] width 20 height 12
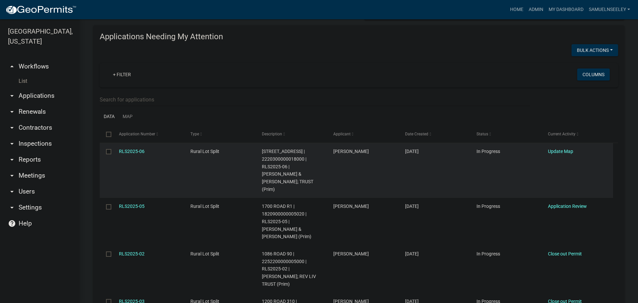
scroll to position [100, 0]
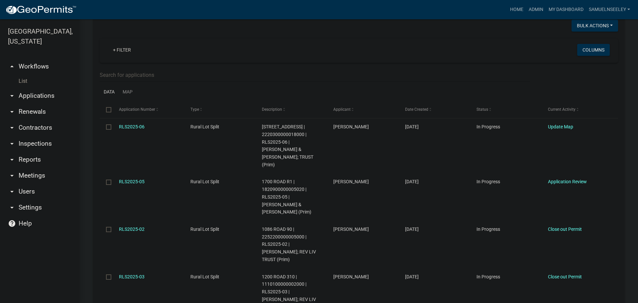
click at [25, 74] on link "List" at bounding box center [40, 80] width 80 height 13
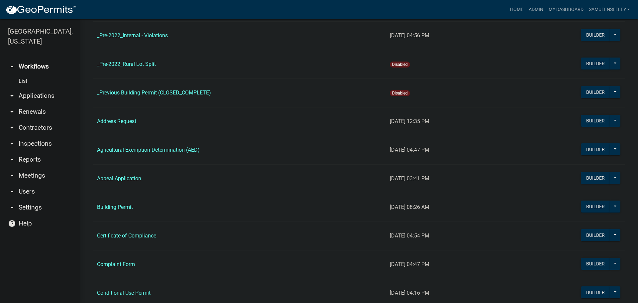
scroll to position [199, 0]
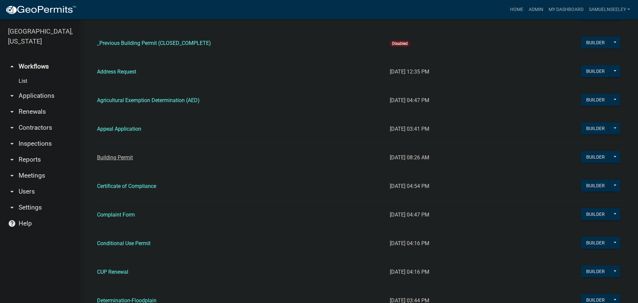
click at [107, 160] on link "Building Permit" at bounding box center [115, 157] width 36 height 6
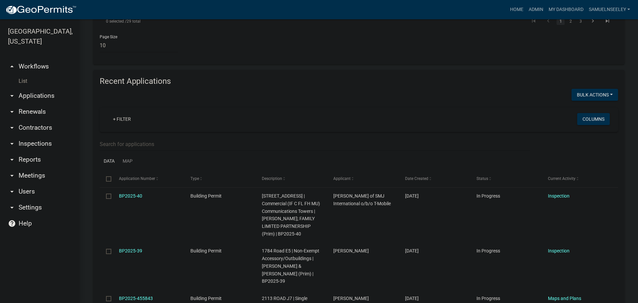
scroll to position [600, 0]
